Goal: Ask a question

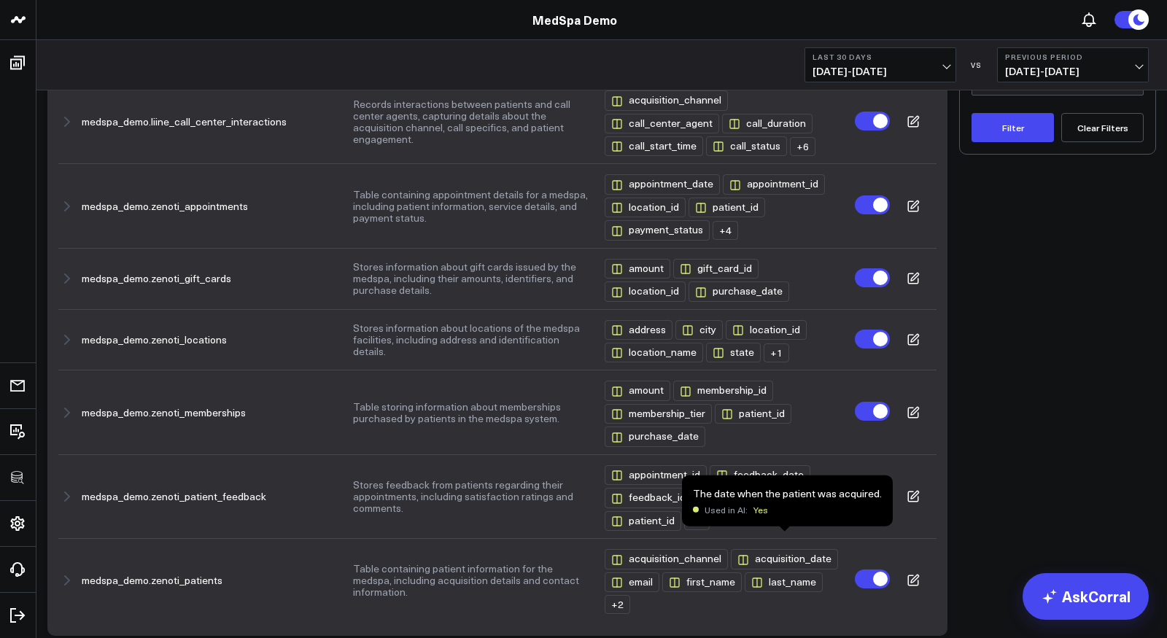
scroll to position [416, 0]
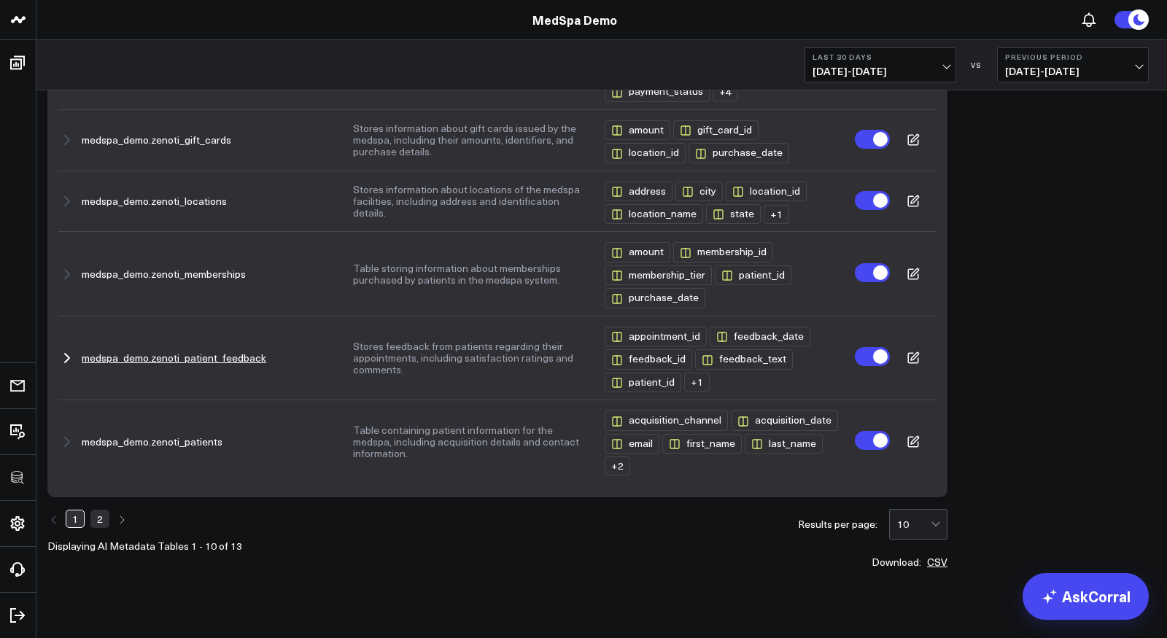
click at [915, 352] on icon at bounding box center [913, 358] width 13 height 13
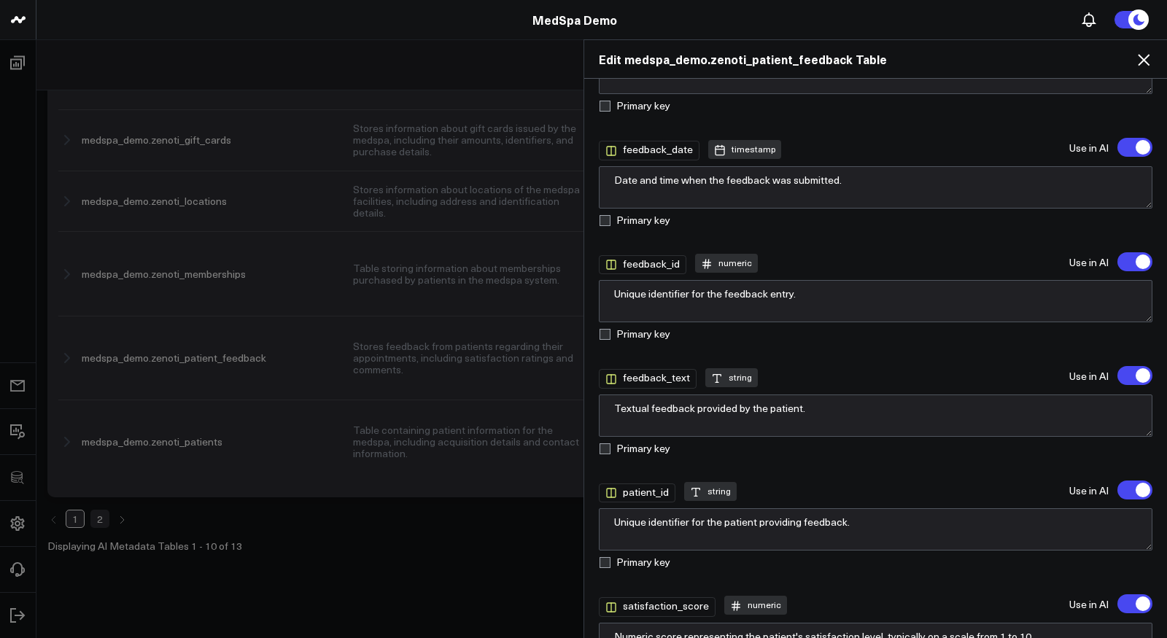
scroll to position [307, 0]
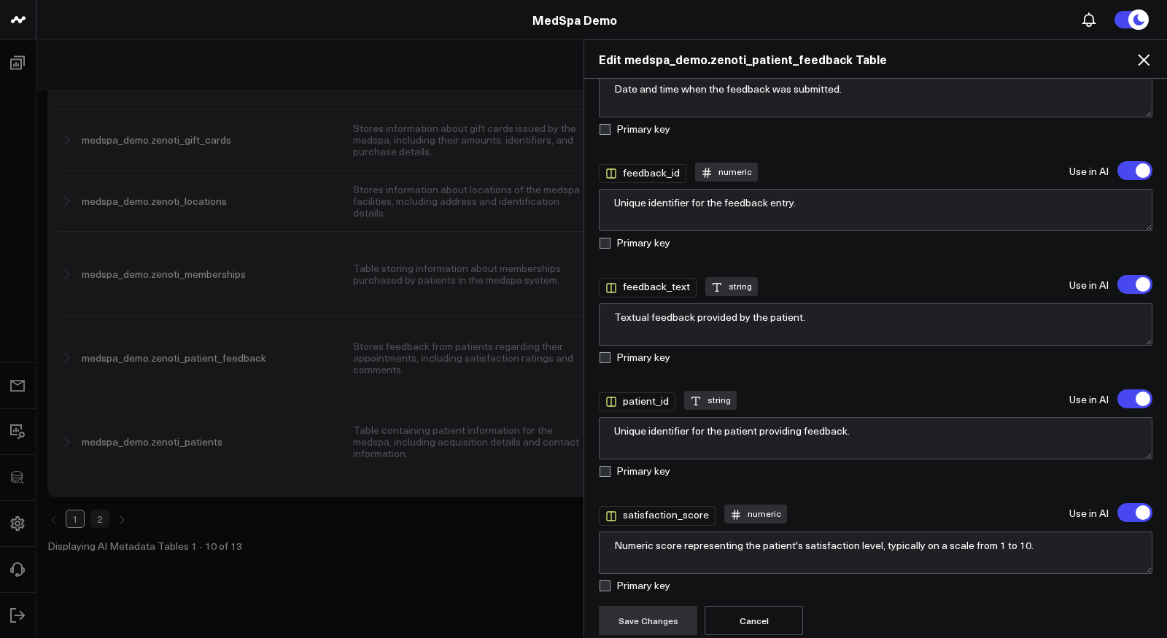
click at [1146, 58] on icon at bounding box center [1144, 60] width 12 height 12
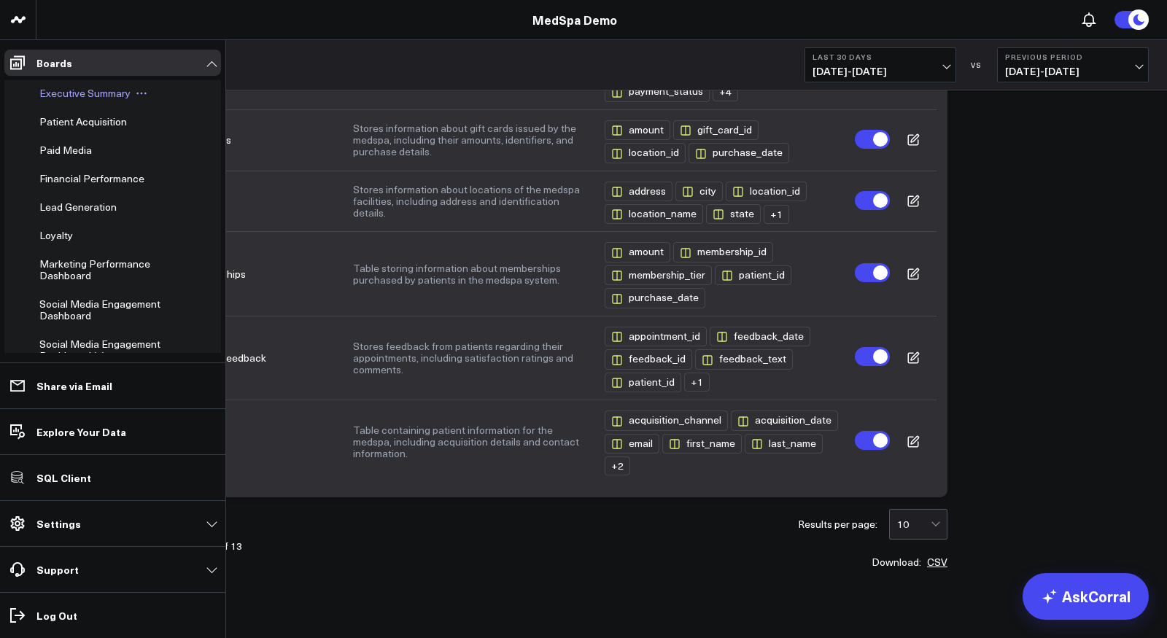
click at [66, 101] on div "Executive Summary" at bounding box center [106, 93] width 144 height 26
click at [77, 90] on span "Executive Summary" at bounding box center [84, 93] width 91 height 14
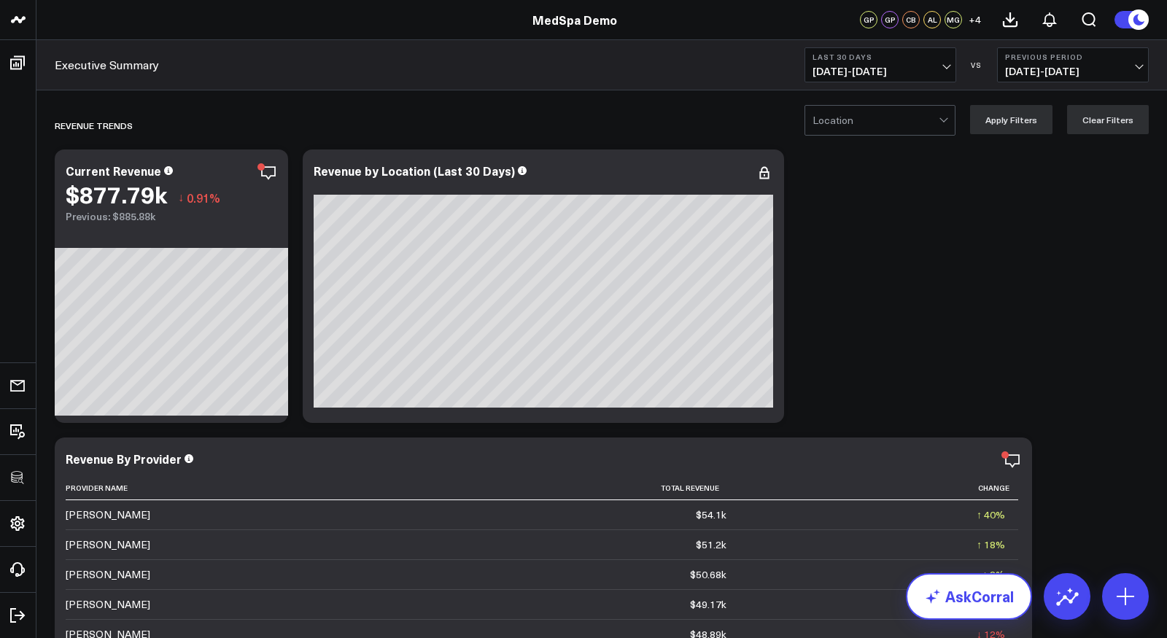
click at [987, 588] on link "AskCorral" at bounding box center [969, 596] width 126 height 47
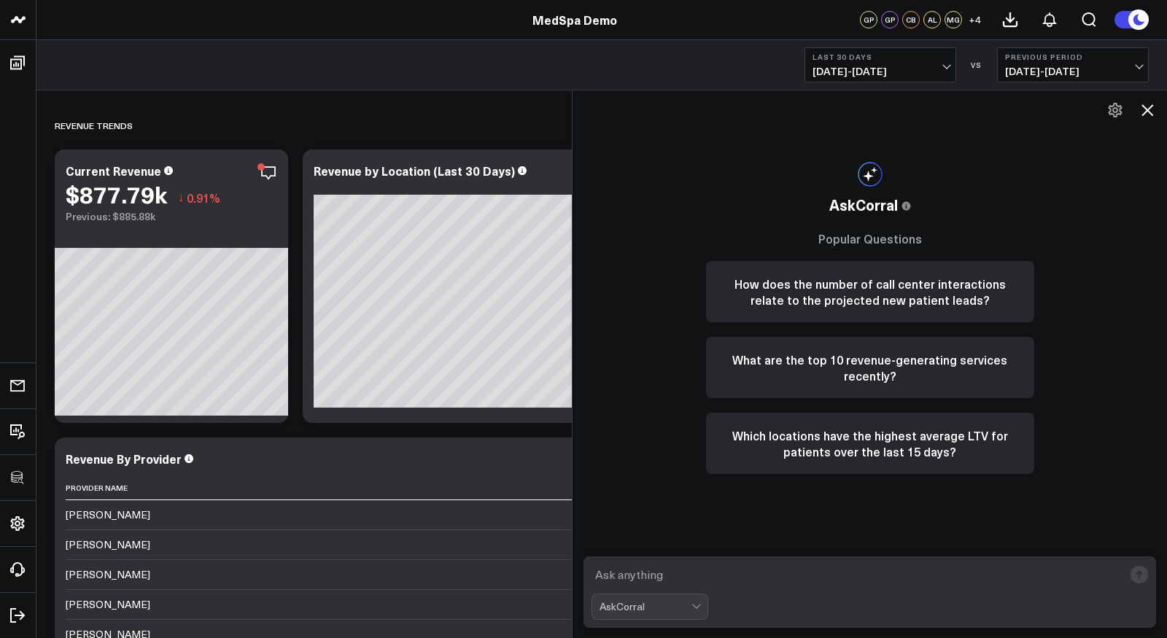
click at [790, 573] on textarea at bounding box center [858, 575] width 532 height 26
type textarea "what are my best performing services?"
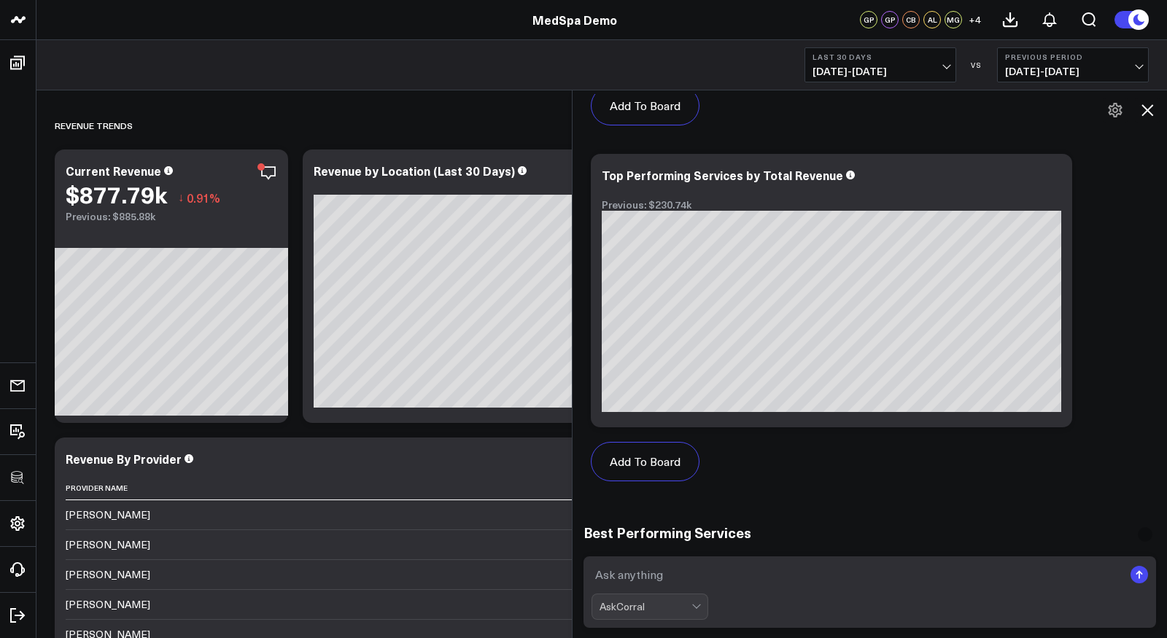
scroll to position [1226, 0]
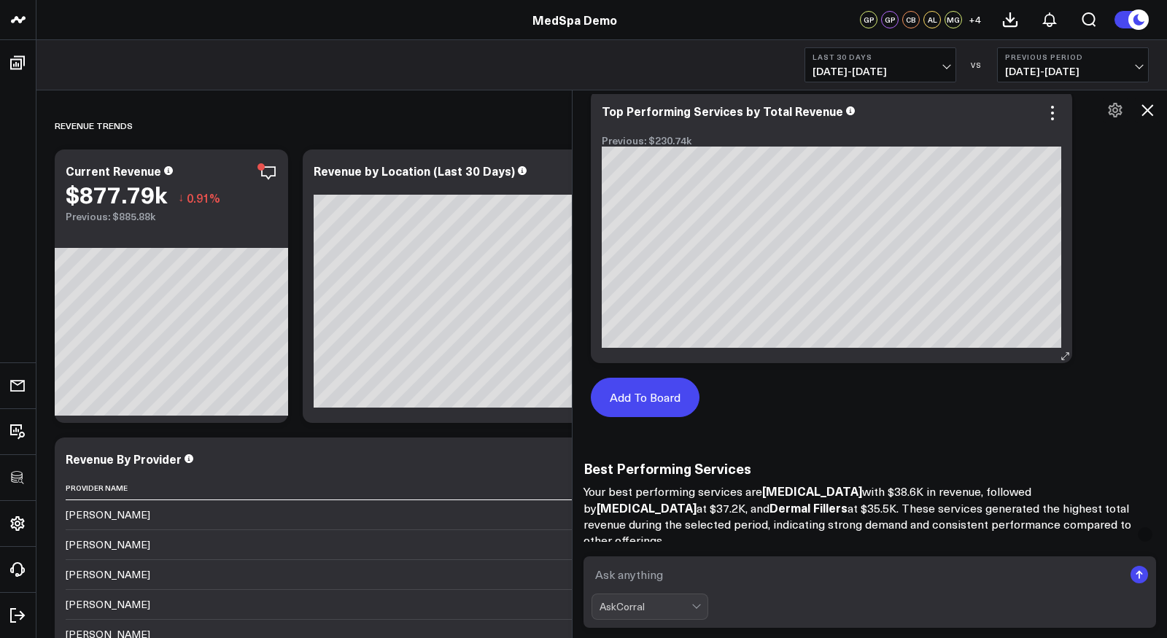
click at [649, 401] on button "Add To Board" at bounding box center [645, 397] width 109 height 39
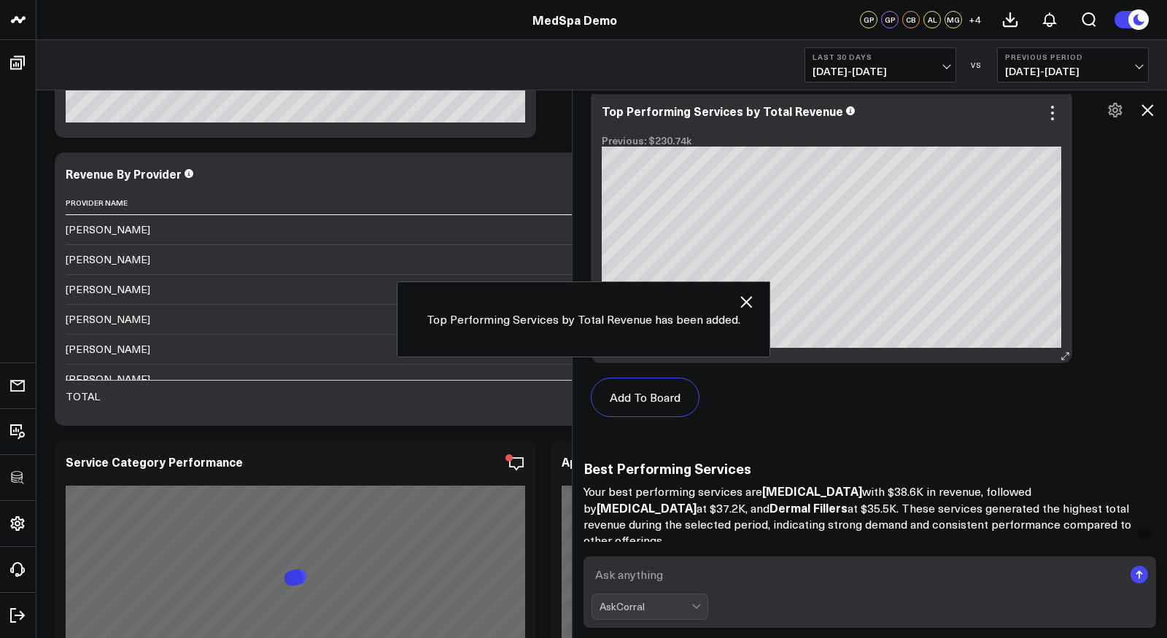
scroll to position [4324, 0]
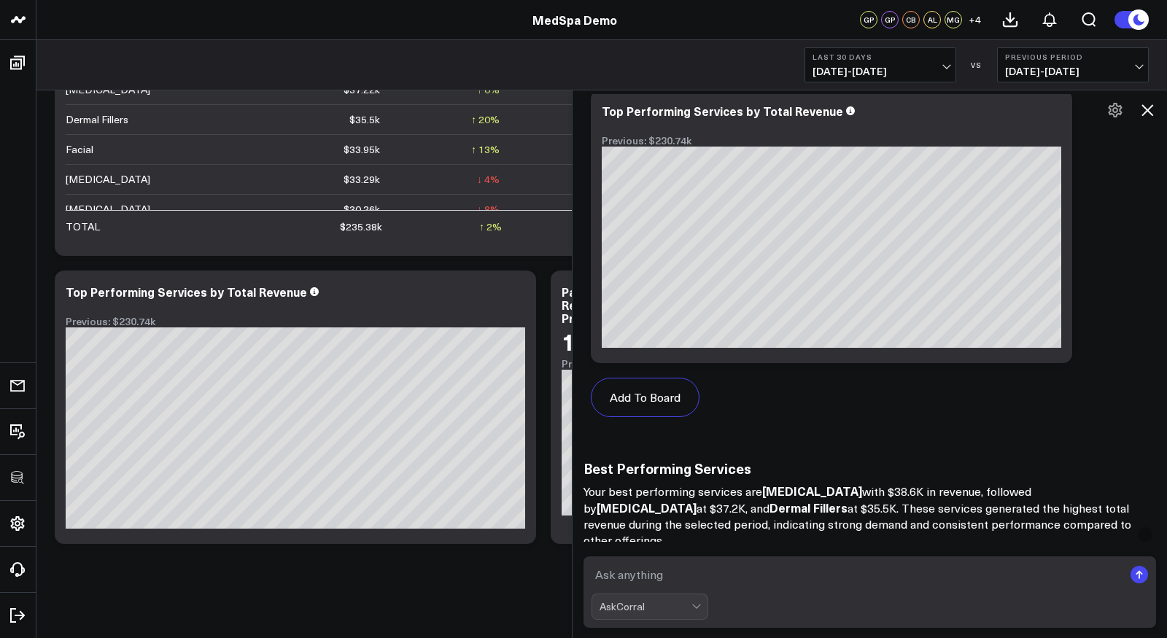
click at [1148, 111] on icon at bounding box center [1148, 110] width 12 height 12
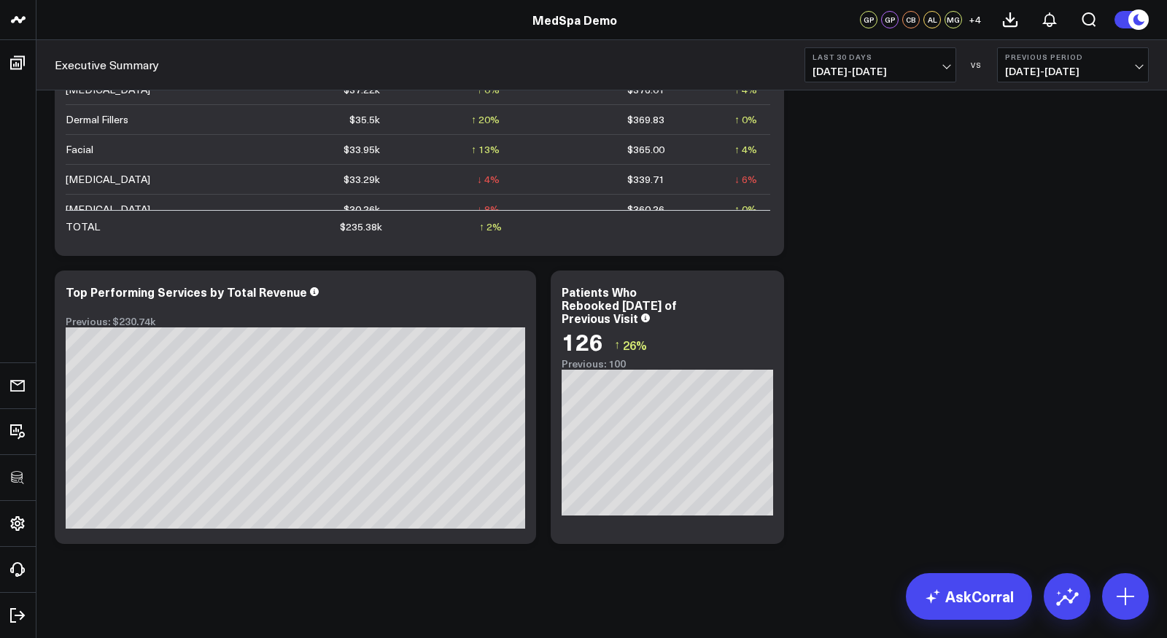
scroll to position [0, 0]
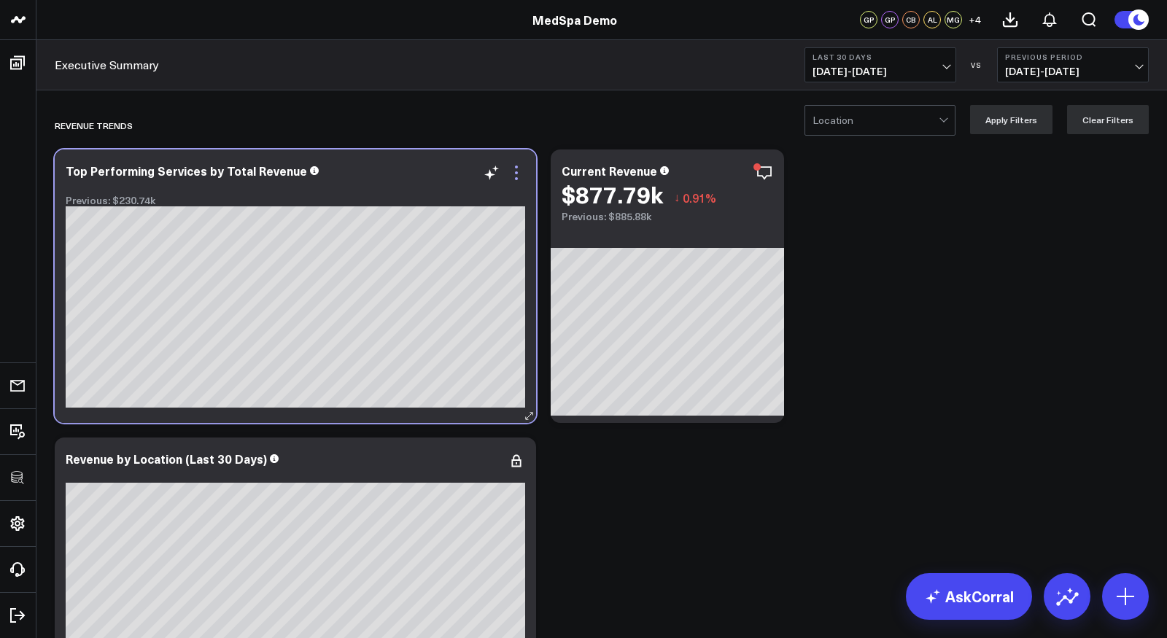
click at [517, 171] on icon at bounding box center [517, 173] width 18 height 18
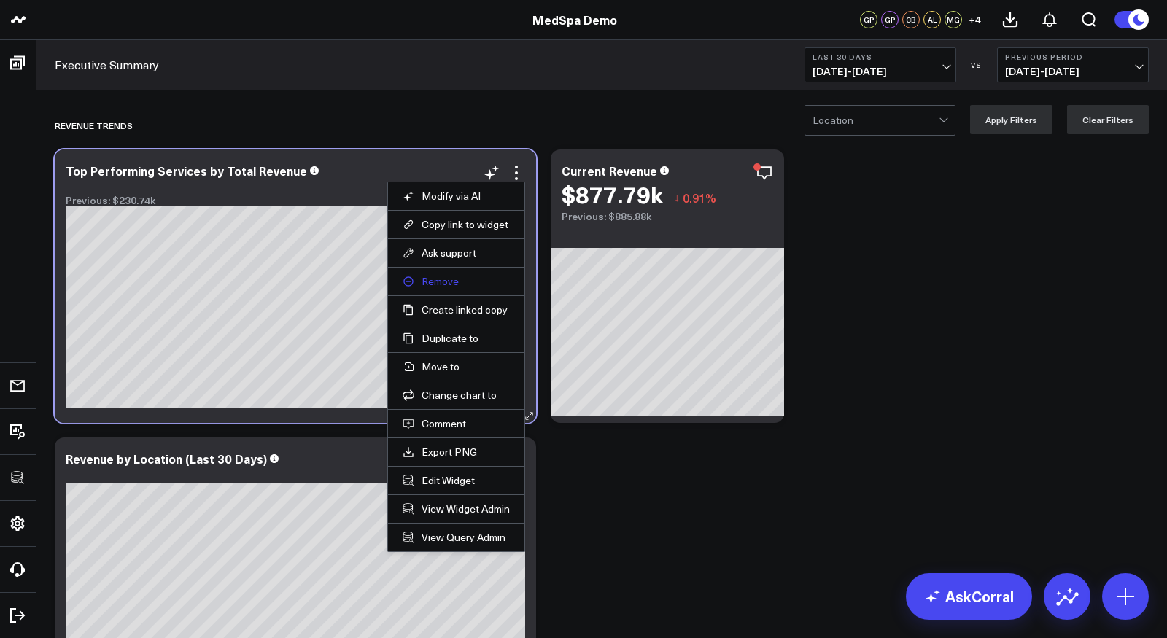
click at [444, 278] on button "Remove" at bounding box center [456, 281] width 107 height 13
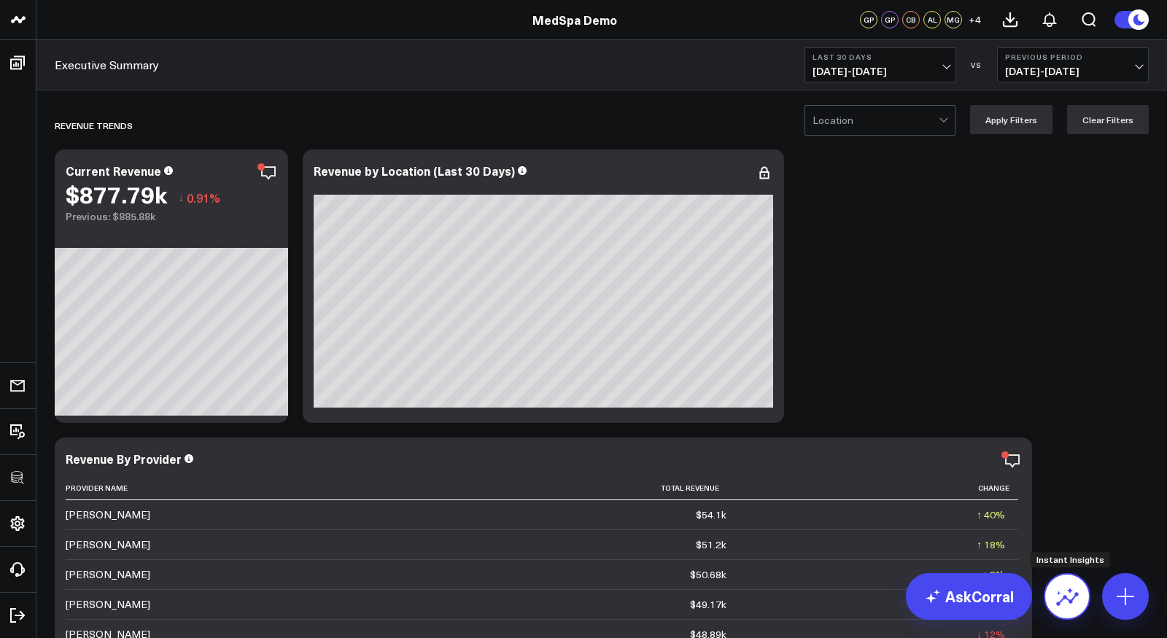
click at [1064, 600] on icon at bounding box center [1067, 596] width 23 height 23
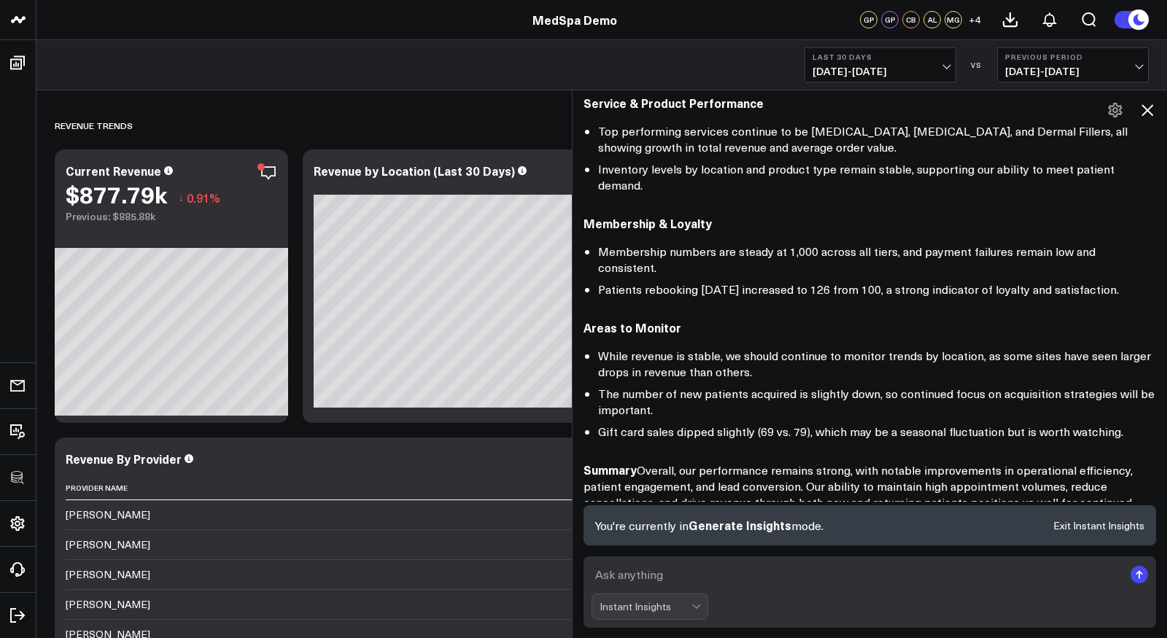
scroll to position [923, 0]
